Goal: Navigation & Orientation: Go to known website

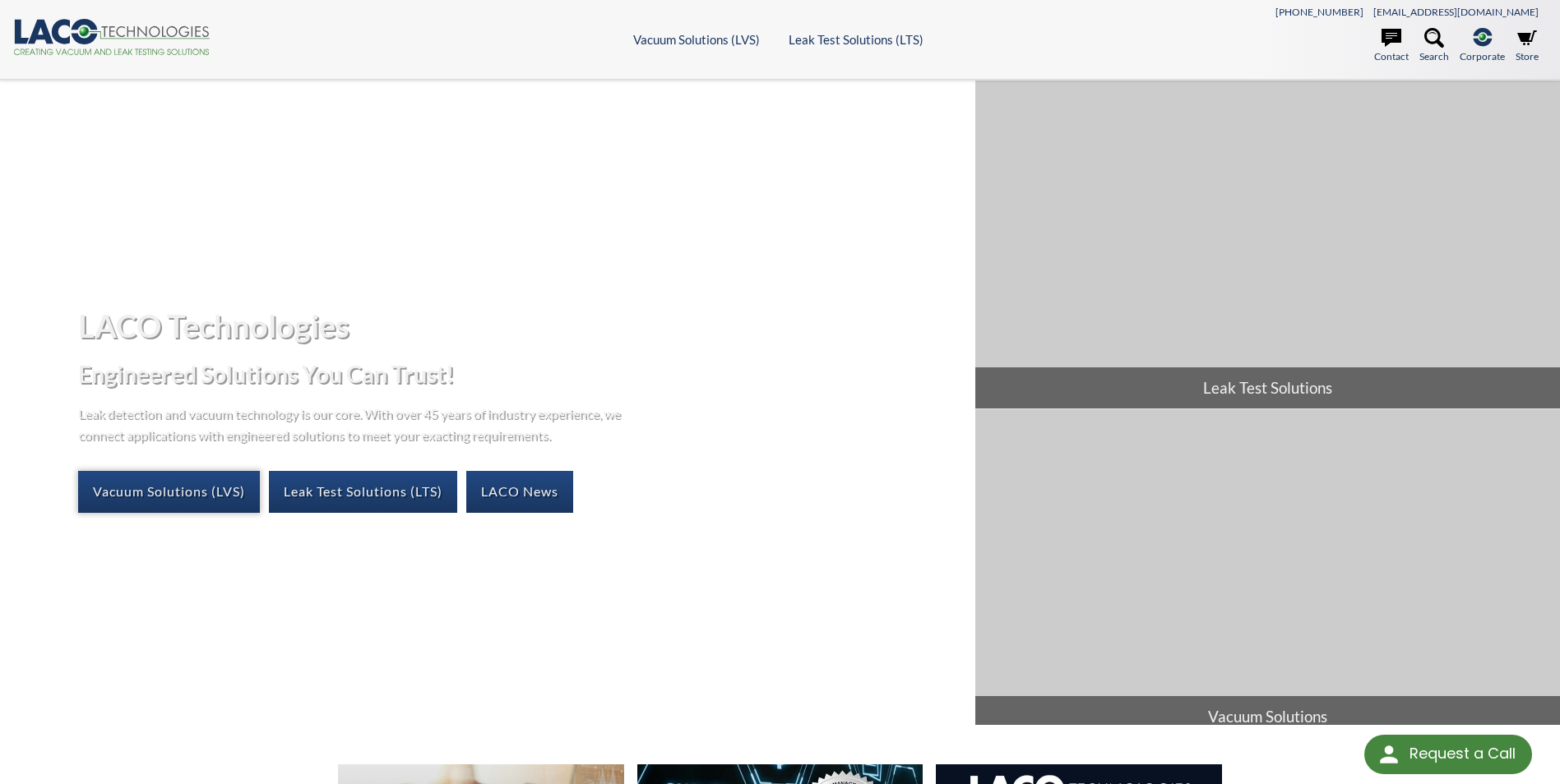
select select "Language Translate Widget"
click at [191, 496] on link "Vacuum Solutions (LVS)" at bounding box center [169, 491] width 181 height 41
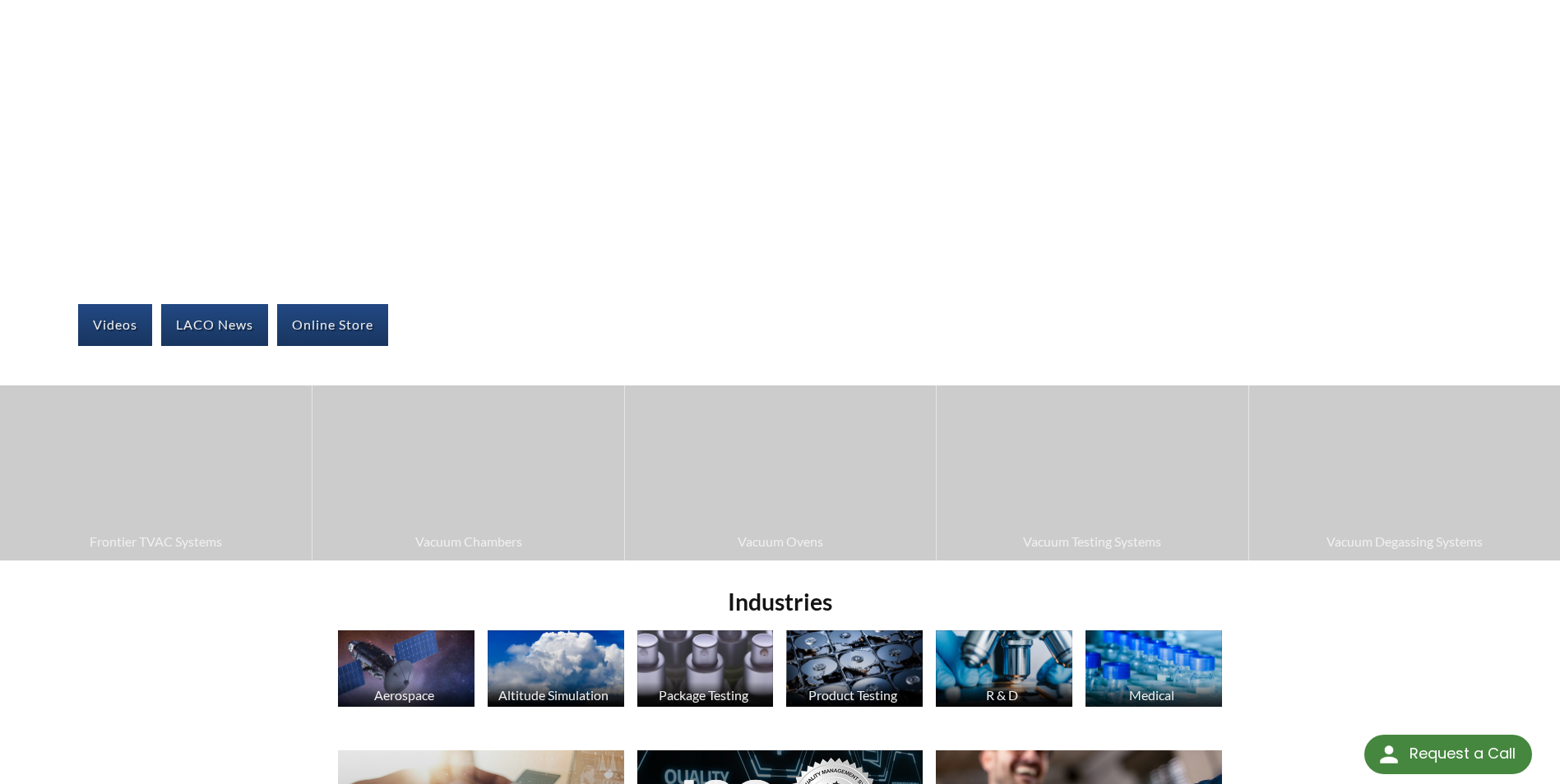
select select "Language Translate Widget"
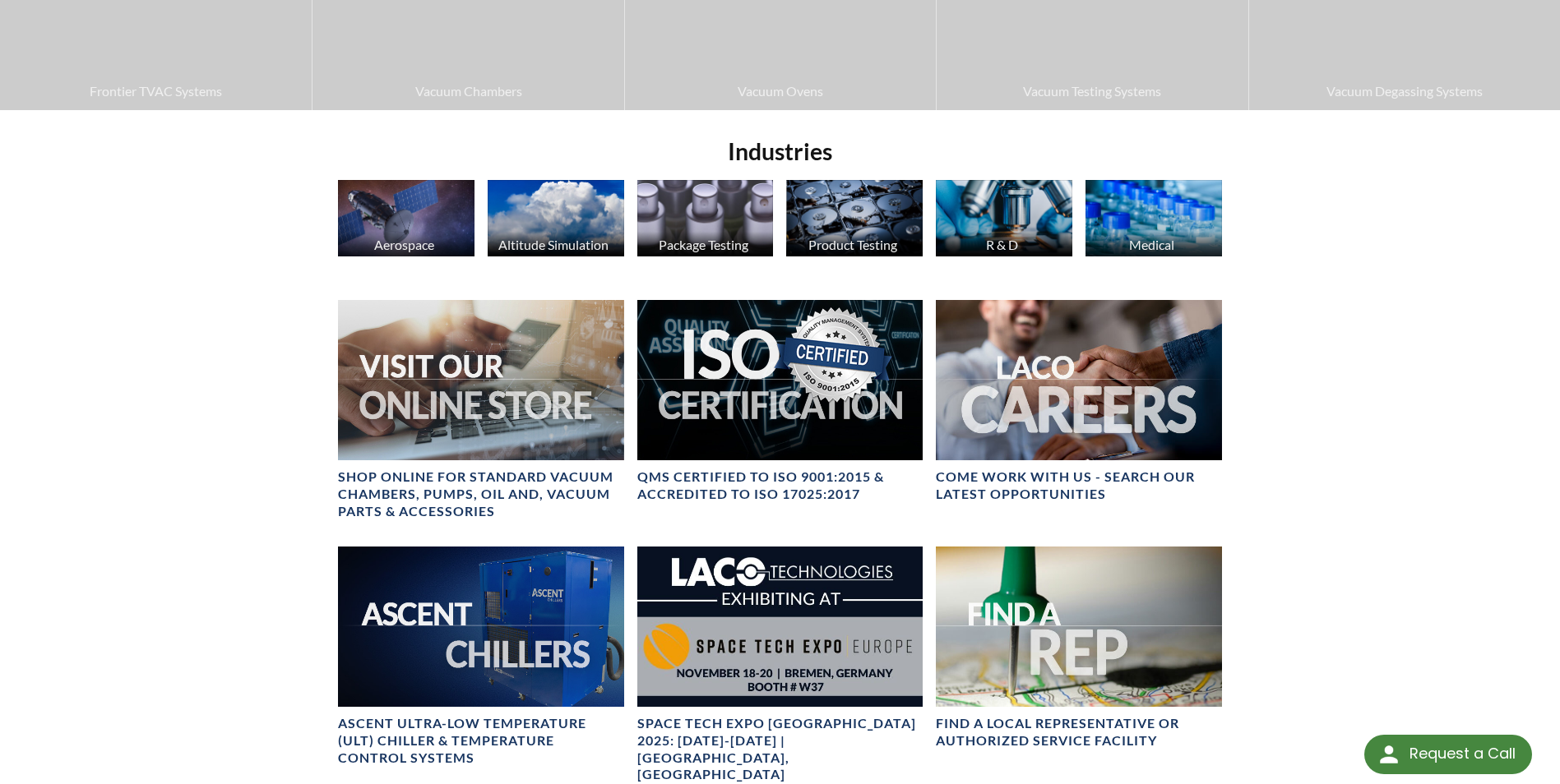
scroll to position [657, 0]
